Goal: Task Accomplishment & Management: Complete application form

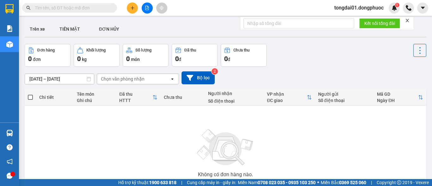
click at [49, 12] on span at bounding box center [69, 7] width 95 height 9
click at [53, 5] on input "text" at bounding box center [72, 7] width 75 height 7
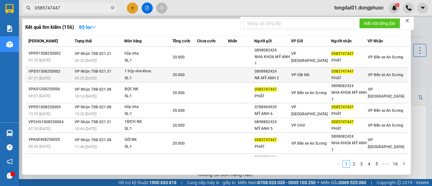
type input "0585747447"
click at [96, 71] on span "VP Nhận 70B-021.31" at bounding box center [93, 71] width 37 height 4
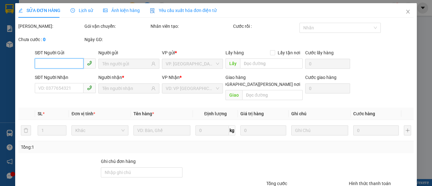
type input "0898982424"
type input "NK MỸ ANH 2"
type input "0585747447"
type input "PHÁT"
type input "20.000"
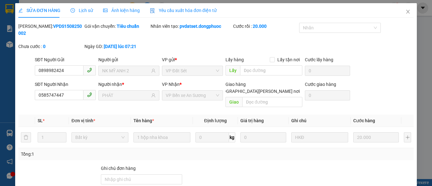
click at [74, 10] on span "Lịch sử" at bounding box center [82, 10] width 22 height 5
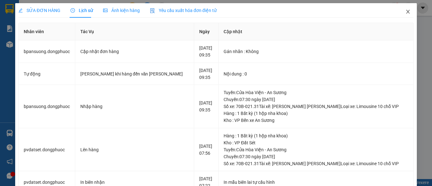
click at [406, 13] on icon "close" at bounding box center [408, 11] width 5 height 5
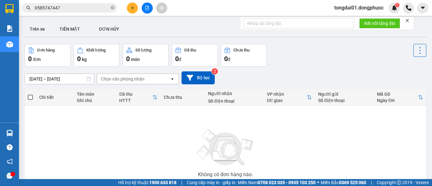
click at [90, 7] on input "0585747447" at bounding box center [72, 7] width 75 height 7
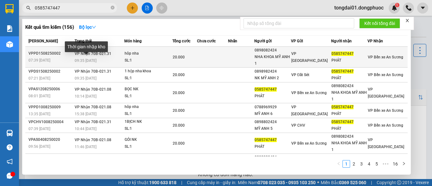
click at [96, 59] on span "09:35 [DATE]" at bounding box center [86, 61] width 22 height 4
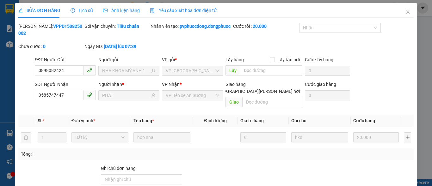
click at [84, 9] on span "Lịch sử" at bounding box center [82, 10] width 22 height 5
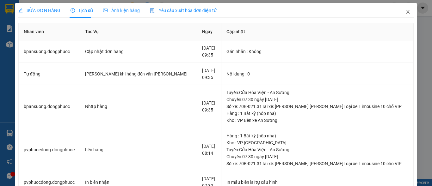
click at [407, 11] on icon "close" at bounding box center [408, 12] width 3 height 4
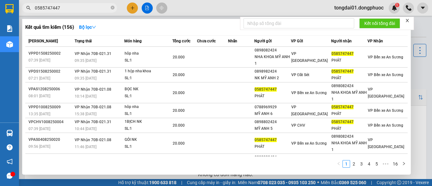
click at [81, 4] on span "0585747447" at bounding box center [69, 7] width 95 height 9
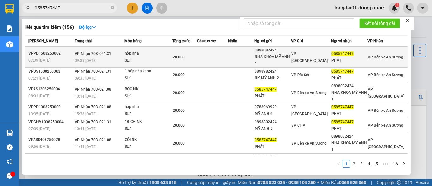
click at [101, 55] on span "VP Nhận 70B-021.31" at bounding box center [93, 54] width 37 height 4
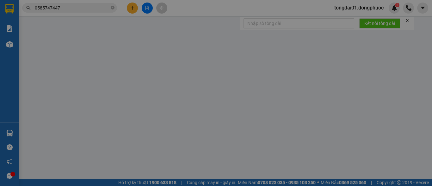
type input "0898082424"
type input "NHA KHOA MỸ ANH 1"
type input "0585747447"
type input "PHÁT"
type input "20.000"
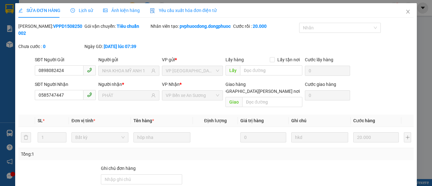
click at [81, 8] on span "Lịch sử" at bounding box center [82, 10] width 22 height 5
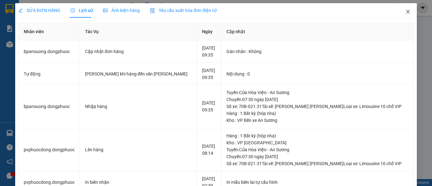
click at [406, 10] on icon "close" at bounding box center [408, 11] width 5 height 5
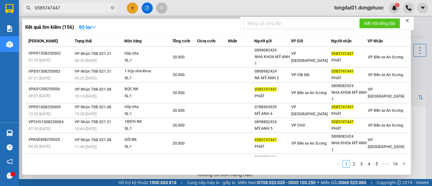
click at [69, 8] on input "0585747447" at bounding box center [72, 7] width 75 height 7
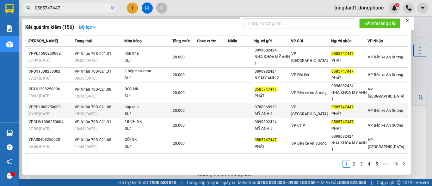
scroll to position [63, 0]
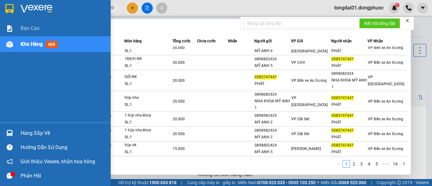
click at [8, 175] on icon "message" at bounding box center [10, 176] width 6 height 6
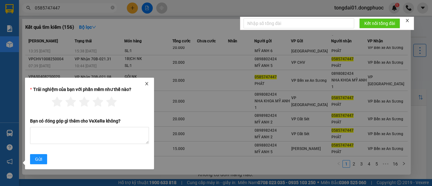
click at [146, 82] on icon "close" at bounding box center [147, 84] width 4 height 4
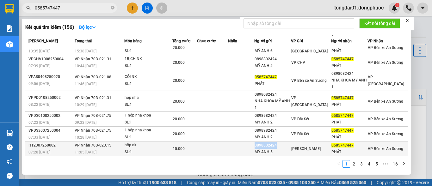
drag, startPoint x: 287, startPoint y: 146, endPoint x: 259, endPoint y: 146, distance: 27.5
click at [259, 146] on div "0898802424" at bounding box center [273, 145] width 36 height 7
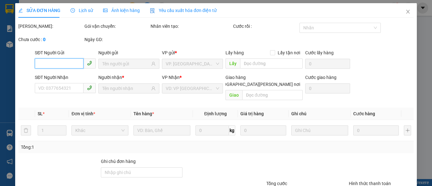
type input "0898802424"
type input "MỸ ANH 5"
type input "0585747447"
type input "PHÁT"
type input "15.000"
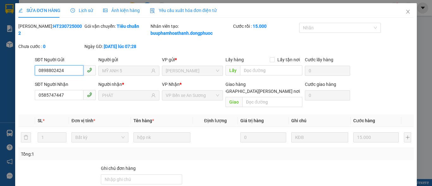
click at [71, 69] on input "0898802424" at bounding box center [59, 70] width 49 height 10
drag, startPoint x: 407, startPoint y: 13, endPoint x: 397, endPoint y: 12, distance: 10.2
click at [407, 12] on span "Close" at bounding box center [408, 12] width 18 height 18
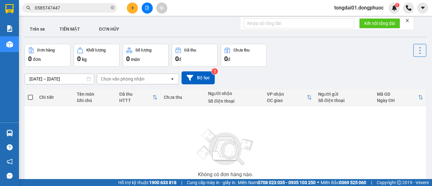
click at [71, 8] on input "0585747447" at bounding box center [72, 7] width 75 height 7
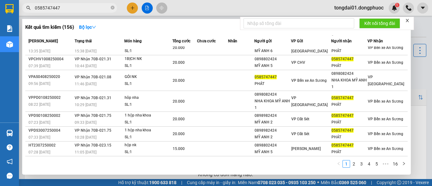
click at [71, 8] on input "0585747447" at bounding box center [72, 7] width 75 height 7
paste input "898802424"
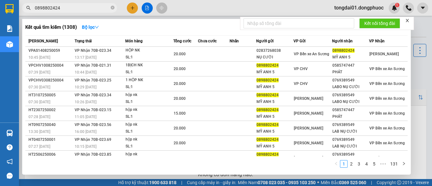
type input "0898802424"
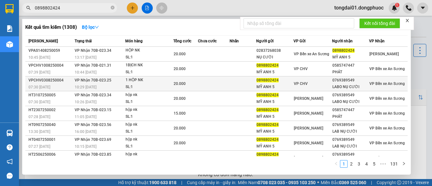
scroll to position [39, 0]
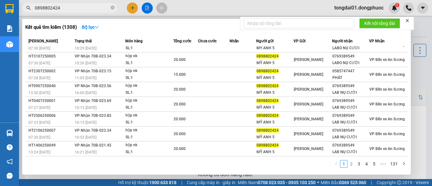
click at [352, 166] on link "2" at bounding box center [351, 164] width 7 height 7
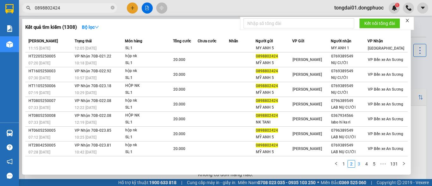
click at [360, 164] on link "3" at bounding box center [359, 164] width 7 height 7
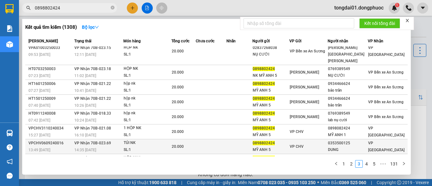
scroll to position [0, 0]
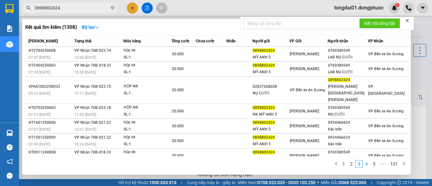
click at [368, 167] on link "4" at bounding box center [366, 164] width 7 height 7
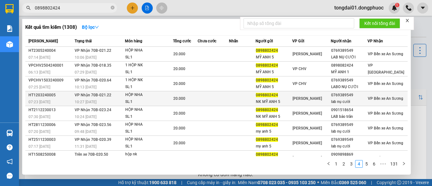
scroll to position [39, 0]
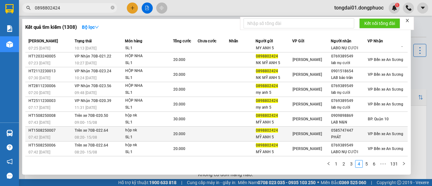
click at [146, 131] on div "hộp nk" at bounding box center [148, 130] width 47 height 7
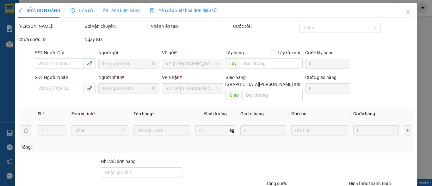
type input "0898802424"
type input "MỸ ANH 5"
type input "0585747447"
type input "PHÁT"
type input "20.000"
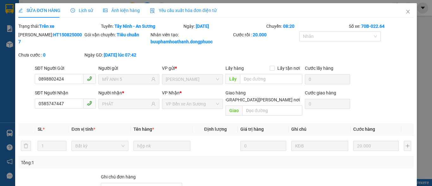
click at [85, 8] on span "Lịch sử" at bounding box center [82, 10] width 22 height 5
